Goal: Task Accomplishment & Management: Complete application form

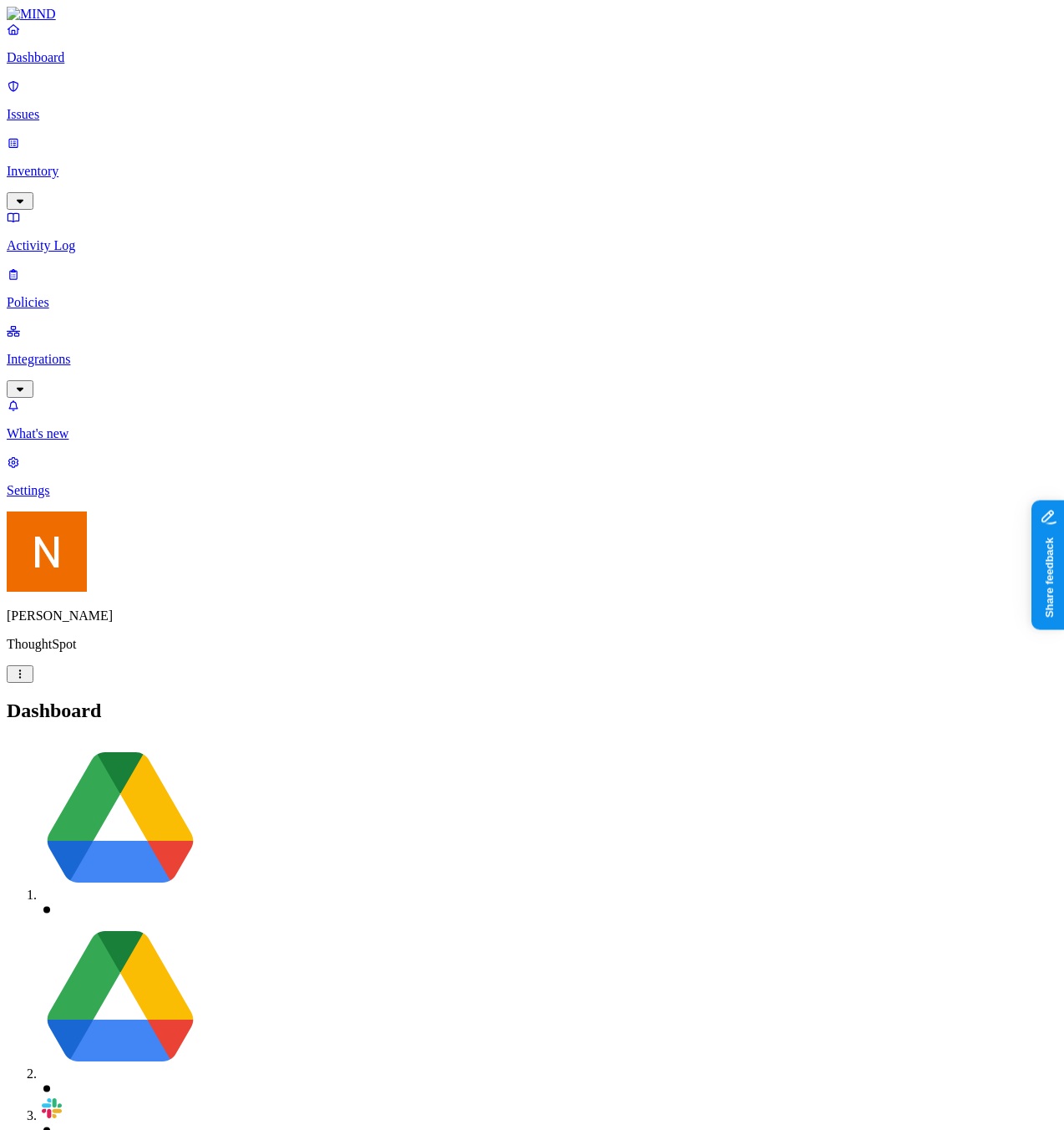
click at [89, 295] on p "Policies" at bounding box center [532, 302] width 1051 height 15
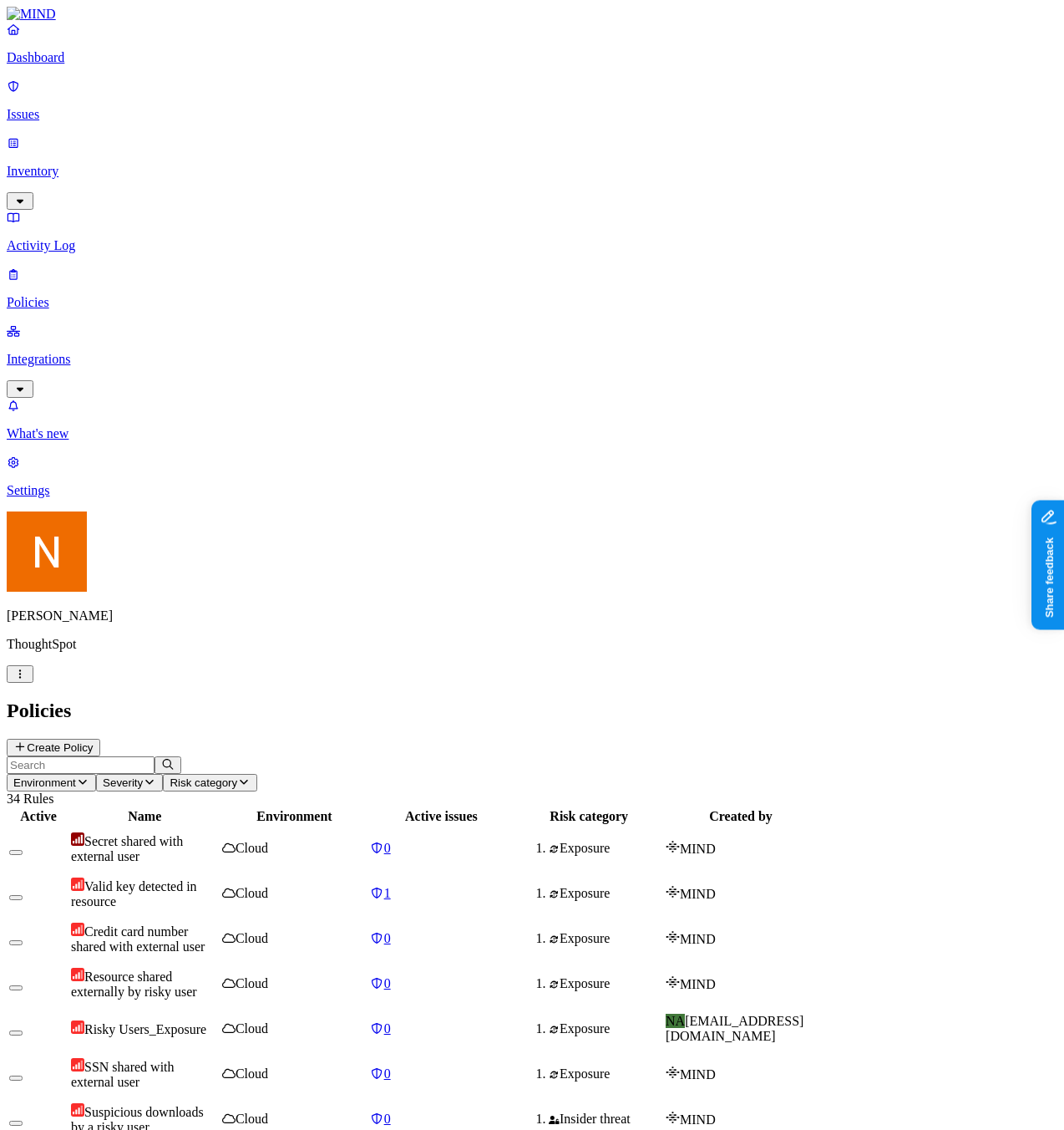
click at [100, 739] on button "Create Policy" at bounding box center [54, 748] width 93 height 17
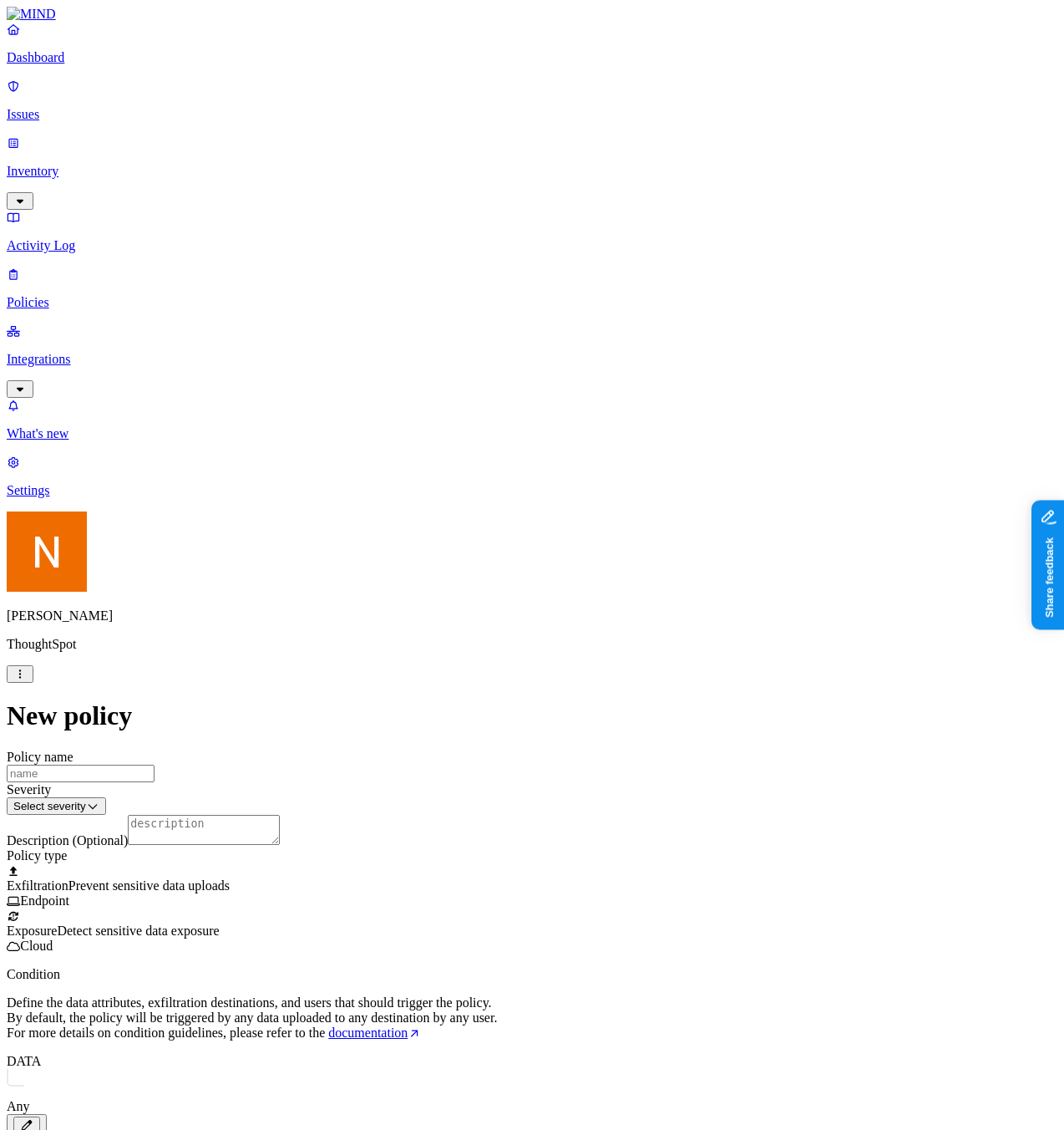
scroll to position [175, 0]
click at [457, 802] on label "Departments" at bounding box center [459, 795] width 68 height 14
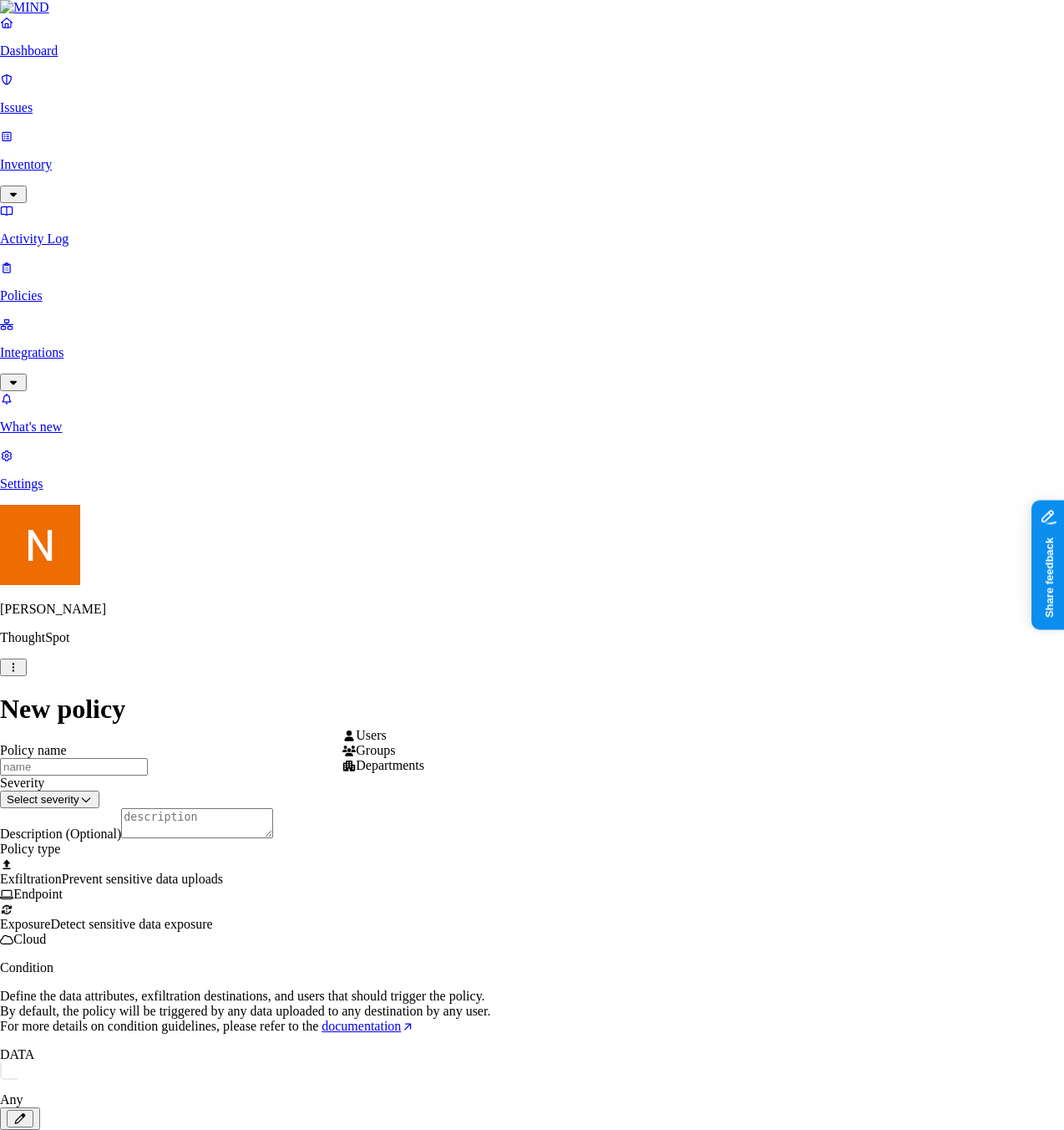
click at [431, 723] on html "Dashboard Issues Inventory Activity Log Policies Integrations What's new 1 Sett…" at bounding box center [532, 861] width 1064 height 1721
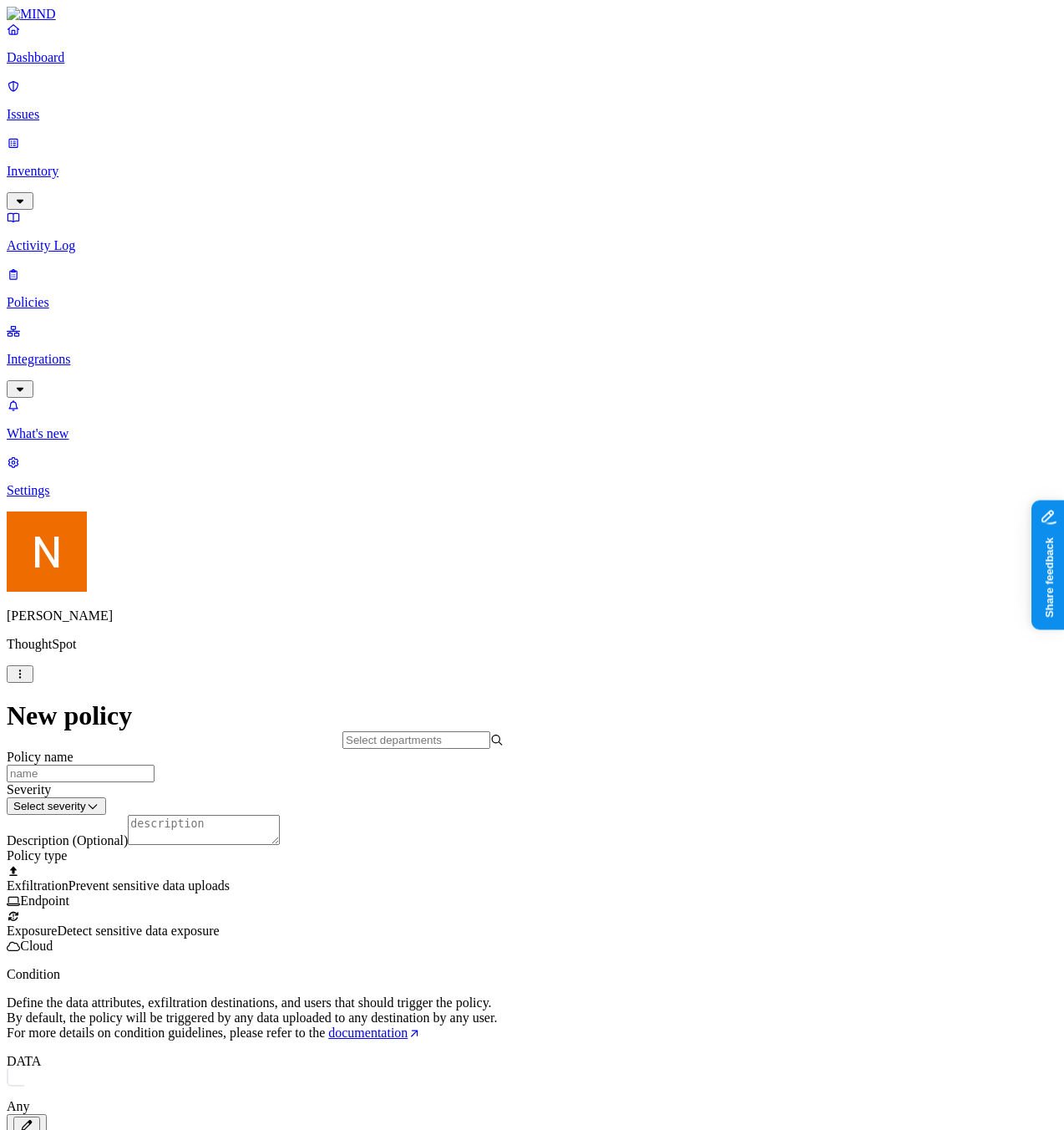
scroll to position [908, 0]
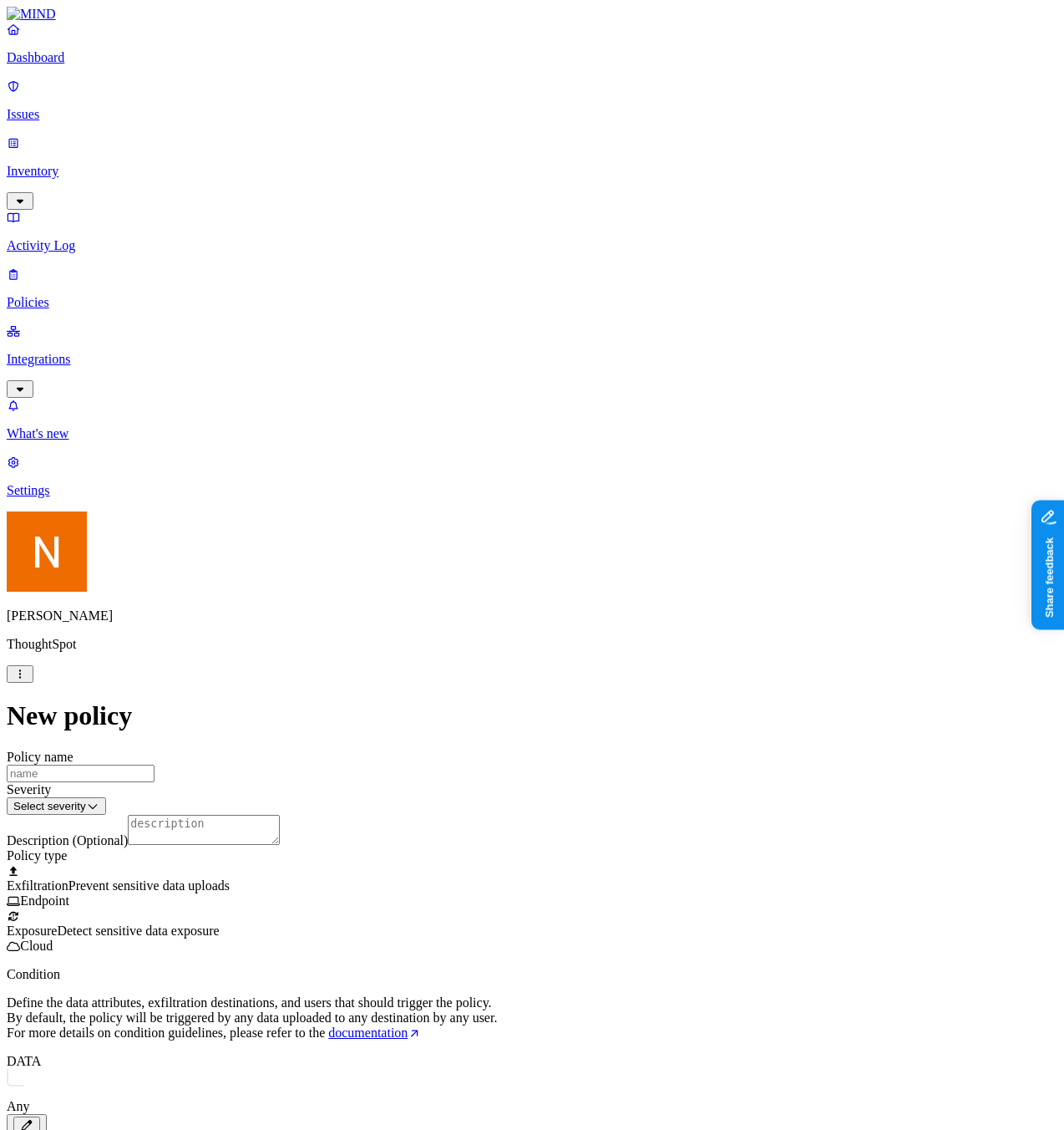
click at [407, 714] on html "Dashboard Issues Inventory Activity Log Policies Integrations What's new 1 Sett…" at bounding box center [532, 864] width 1064 height 1728
